Goal: Task Accomplishment & Management: Manage account settings

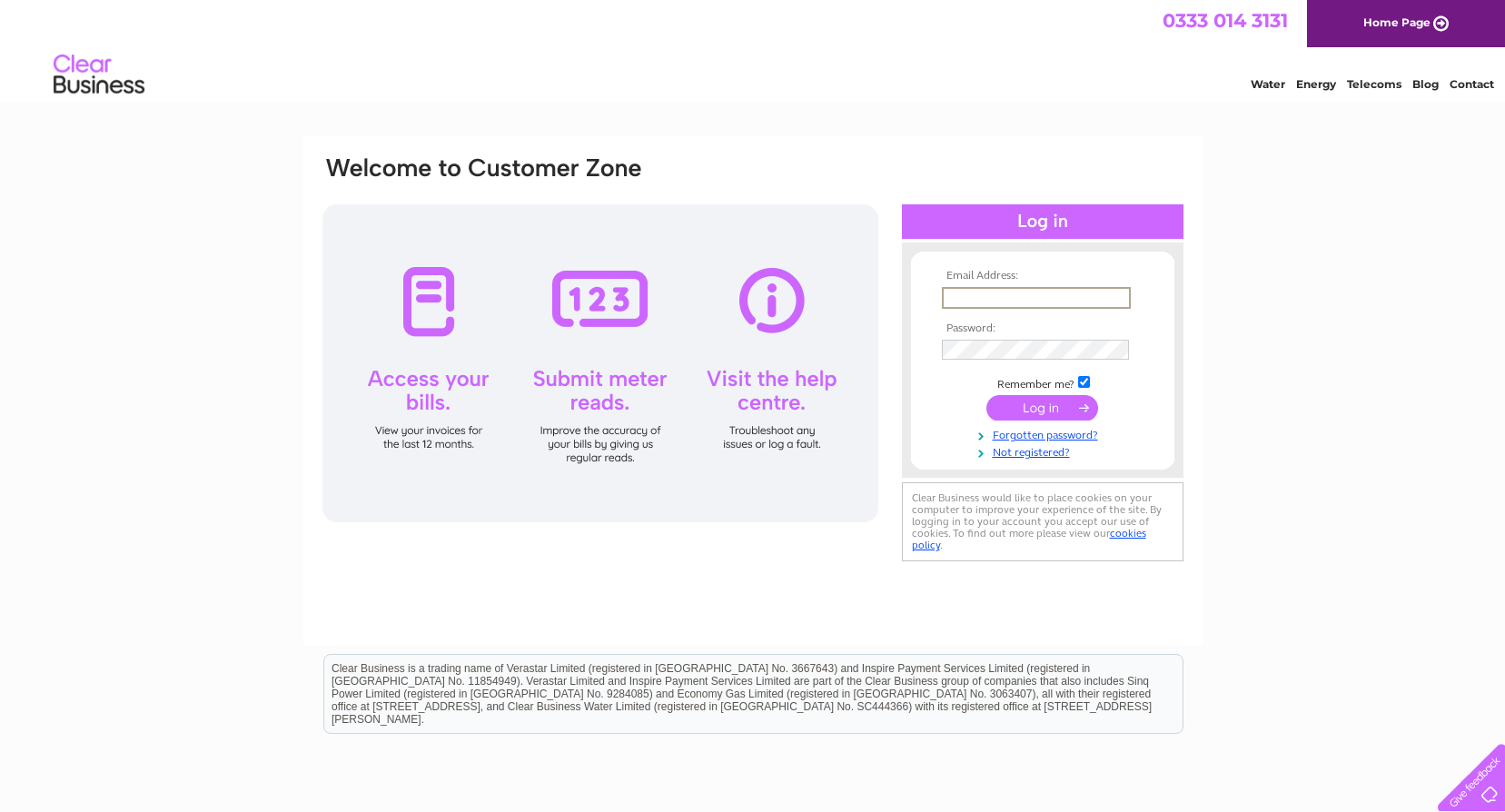
drag, startPoint x: 959, startPoint y: 286, endPoint x: 967, endPoint y: 292, distance: 10.0
click at [959, 287] on input "text" at bounding box center [1036, 298] width 189 height 22
paste input "purchaseledger@opticalexpress.com"
type input "purchaseledger@opticalexpress.com"
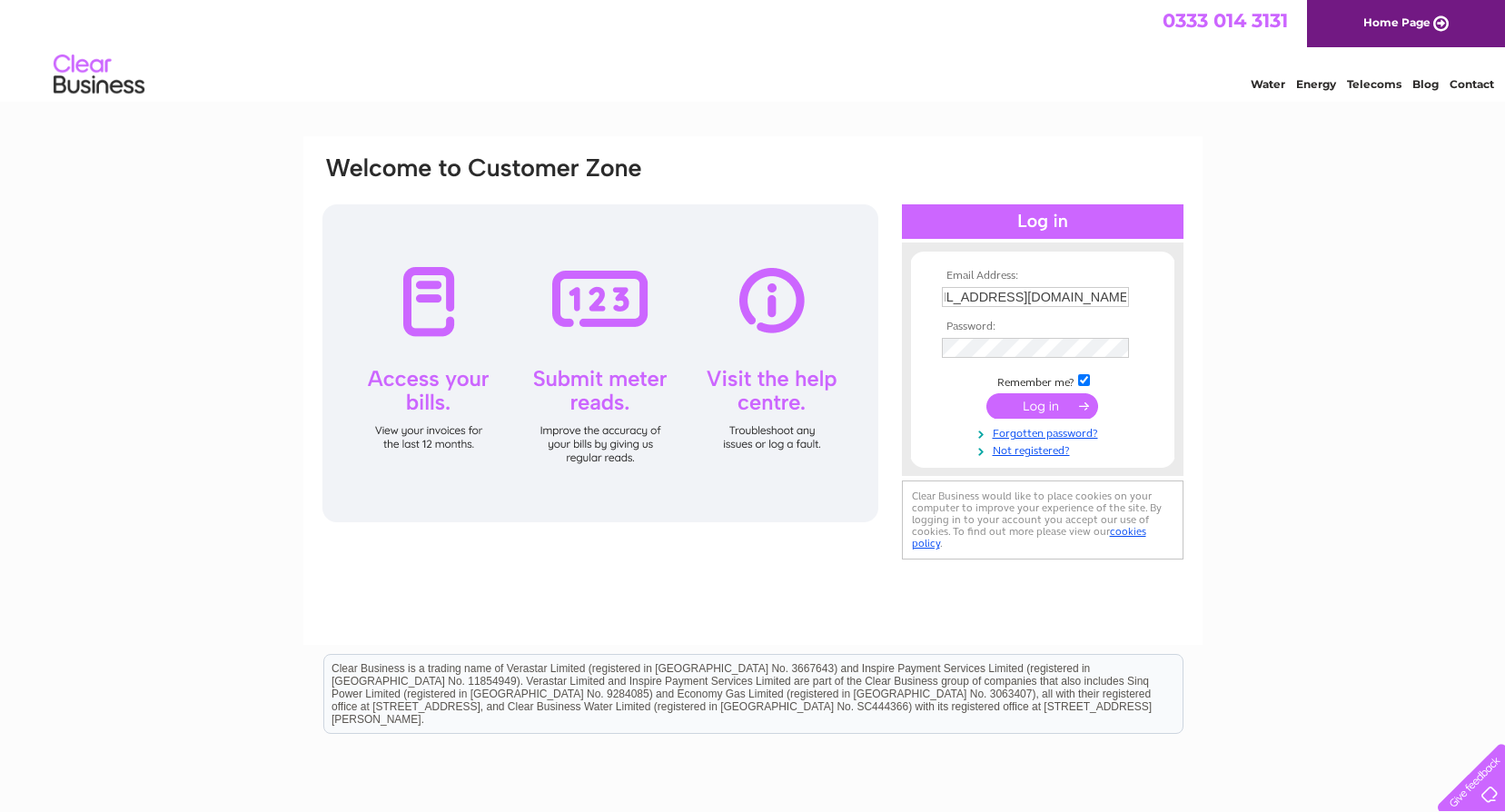
scroll to position [0, 0]
click at [1052, 407] on input "submit" at bounding box center [1042, 408] width 112 height 26
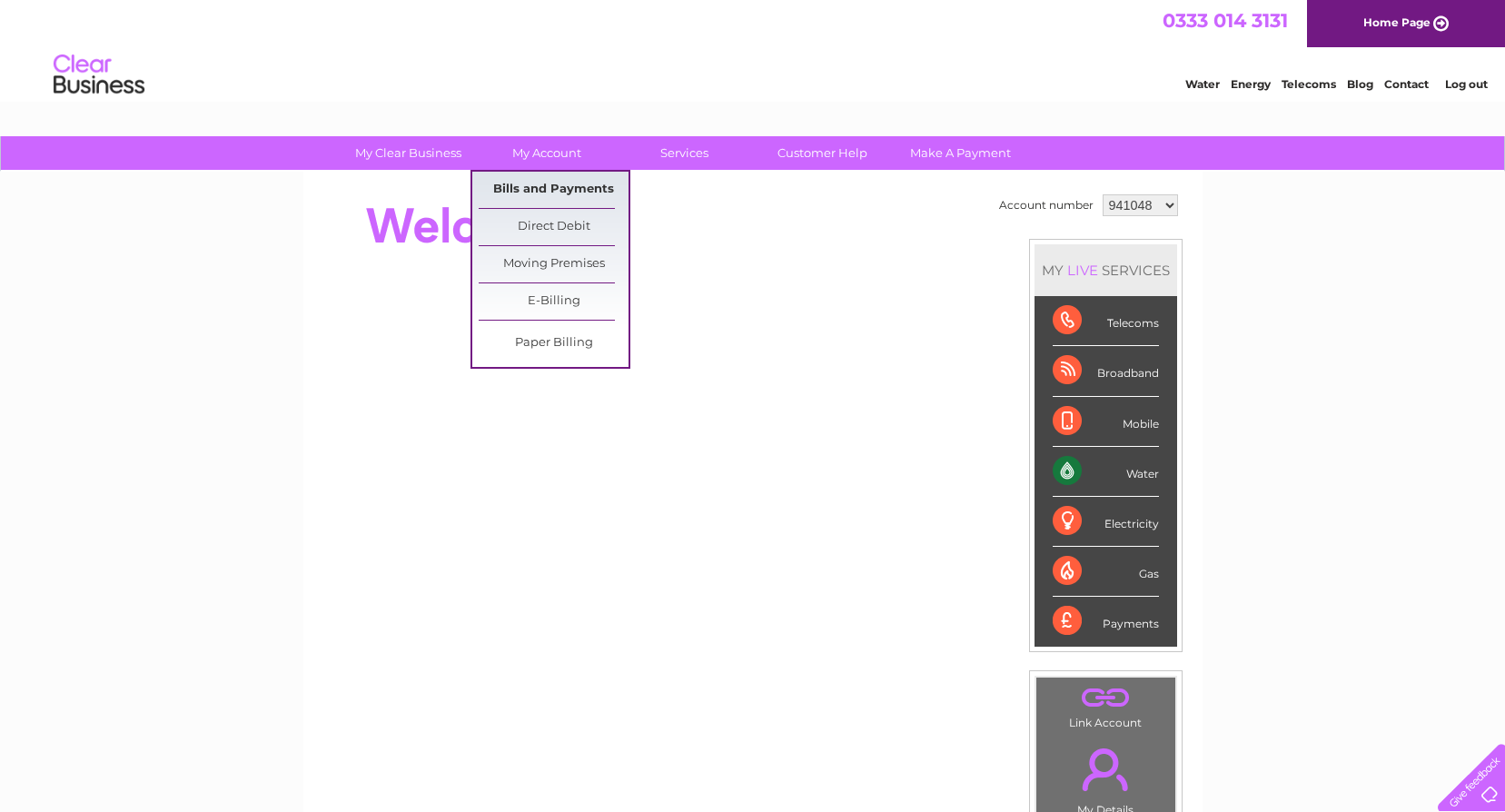
click at [560, 185] on link "Bills and Payments" at bounding box center [554, 190] width 150 height 37
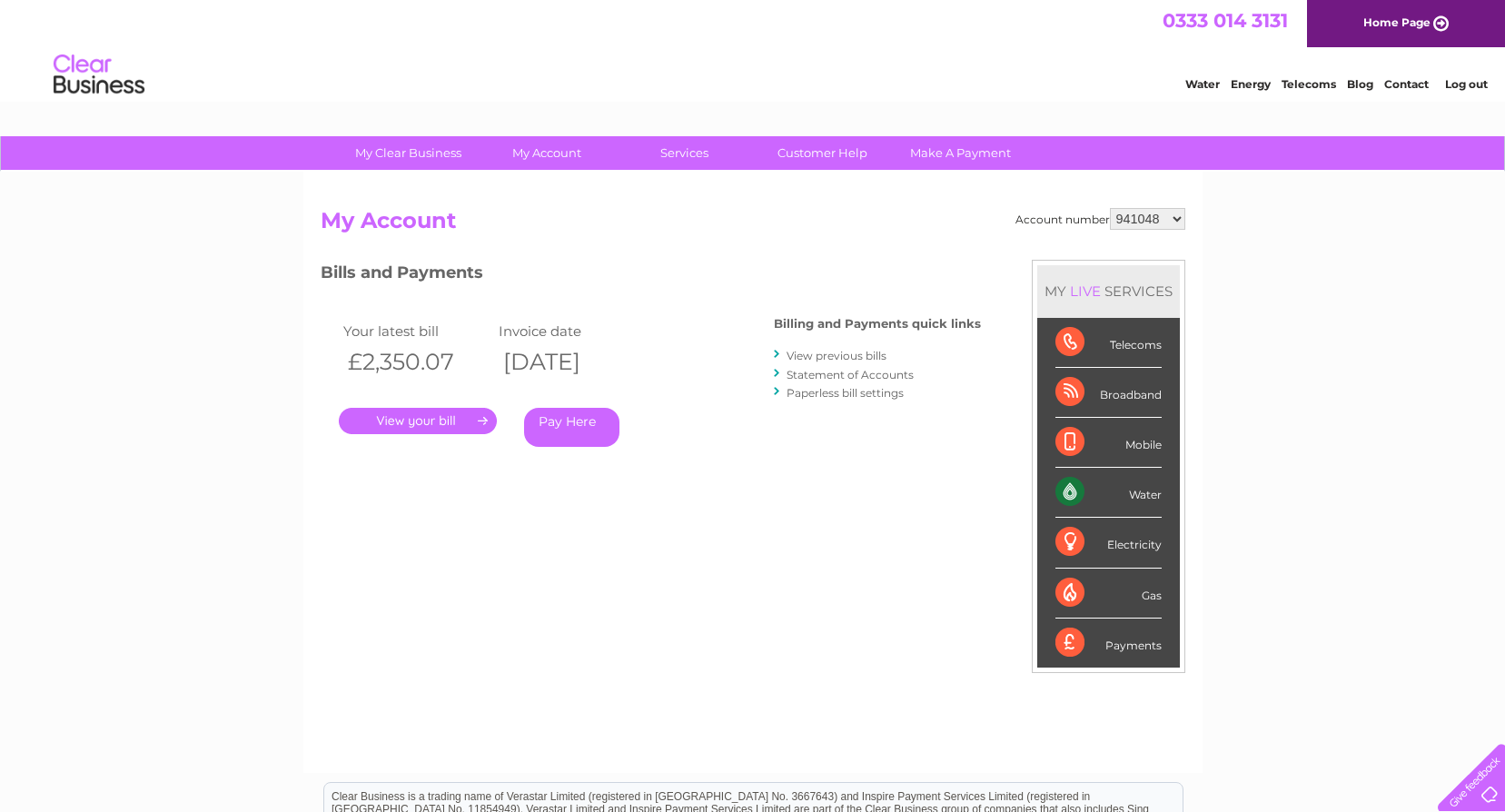
click at [419, 421] on link "." at bounding box center [418, 421] width 158 height 27
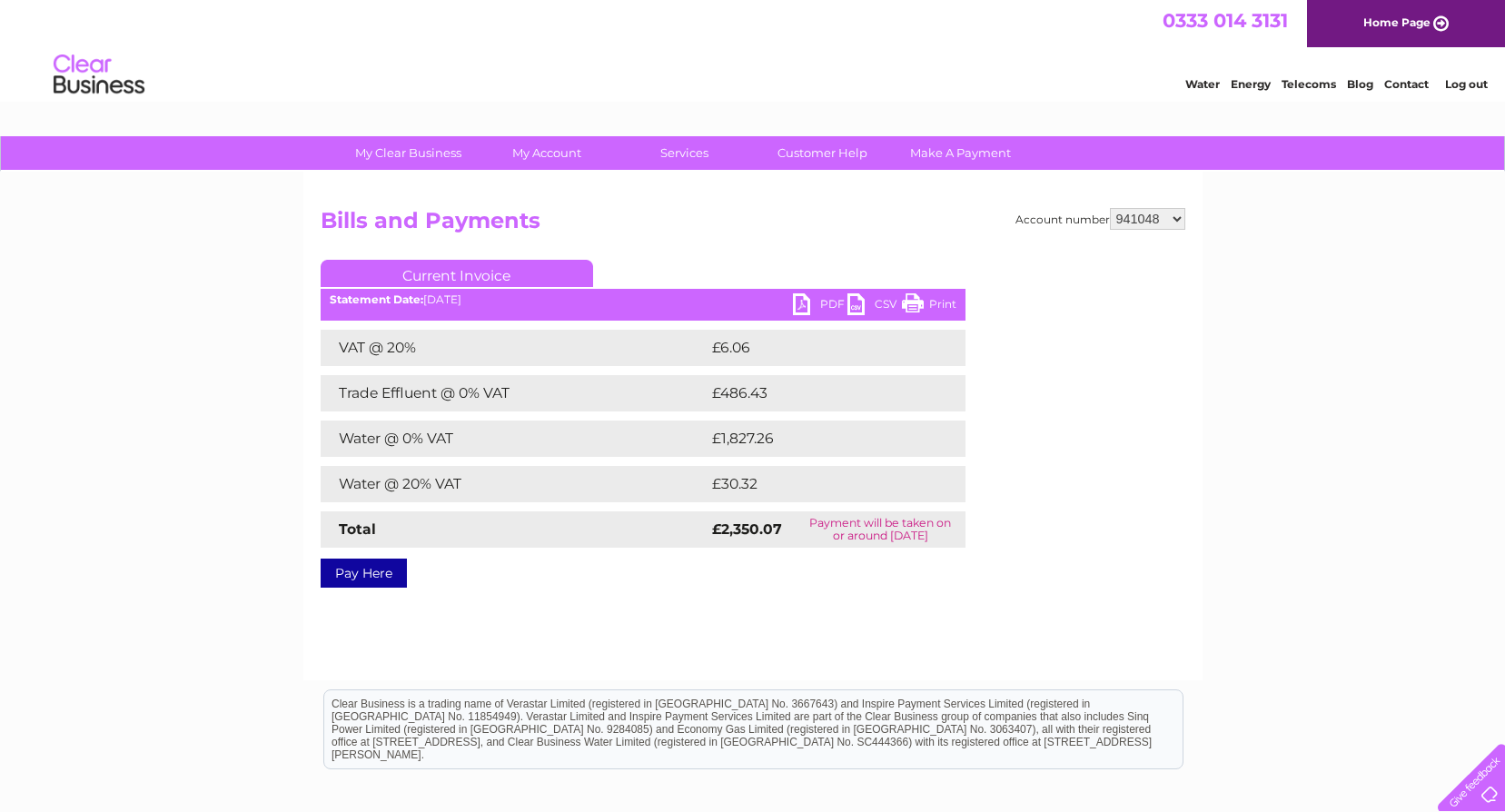
click at [811, 301] on link "PDF" at bounding box center [820, 306] width 54 height 27
click at [470, 276] on link "Current Invoice" at bounding box center [458, 274] width 273 height 28
